Goal: Transaction & Acquisition: Purchase product/service

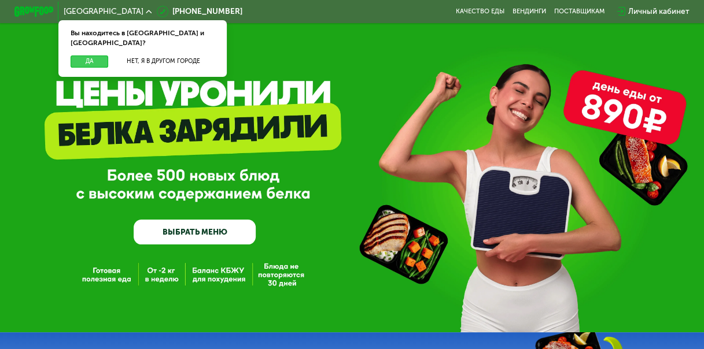
click at [80, 56] on button "Да" at bounding box center [90, 62] width 38 height 12
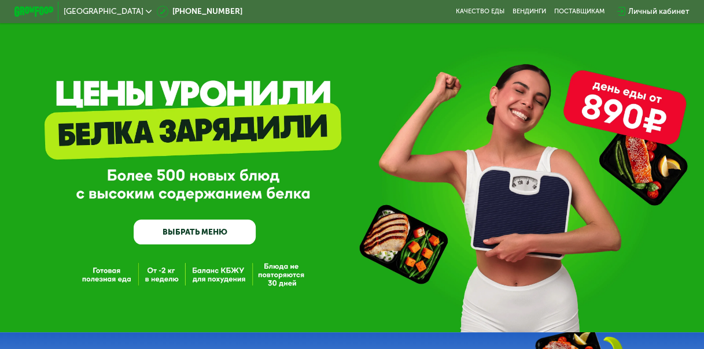
click at [209, 241] on link "ВЫБРАТЬ МЕНЮ" at bounding box center [195, 232] width 122 height 24
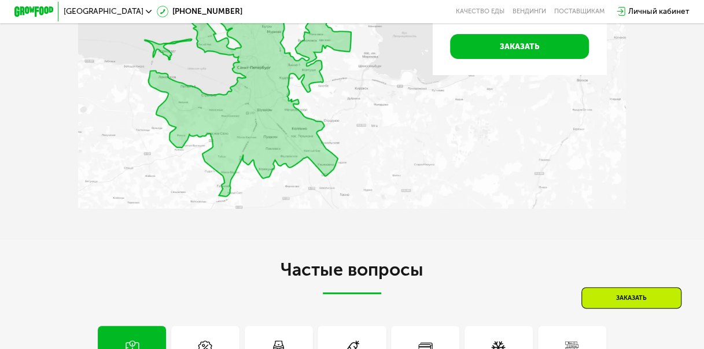
scroll to position [2113, 0]
